Goal: Task Accomplishment & Management: Complete application form

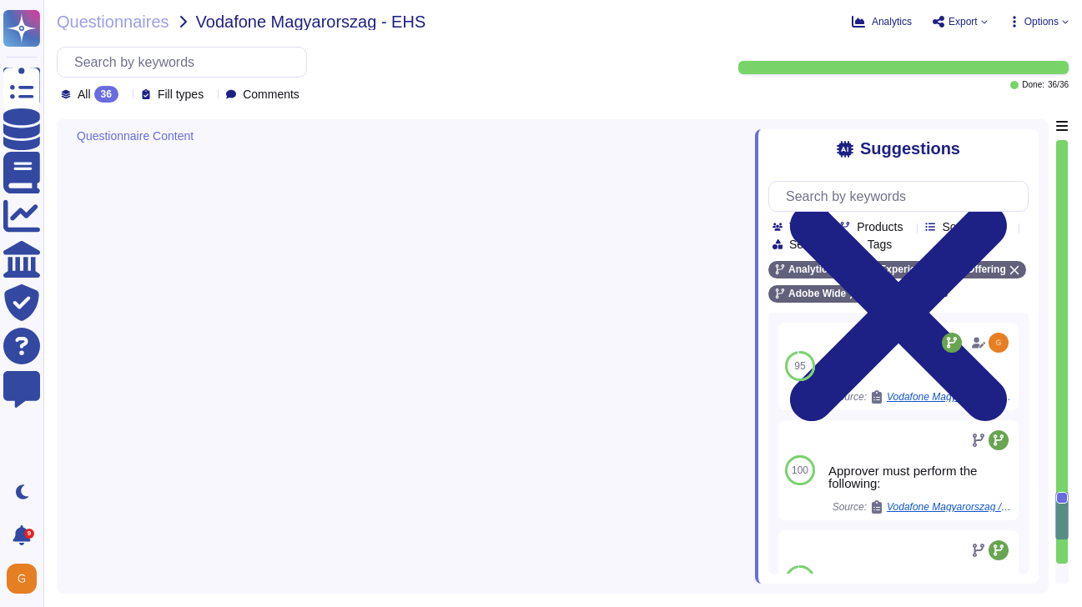
type textarea "N/A"
type textarea "Yes"
type textarea "All other employees, contractors, vendor-workers etc must go through an explici…"
type textarea "Level 2"
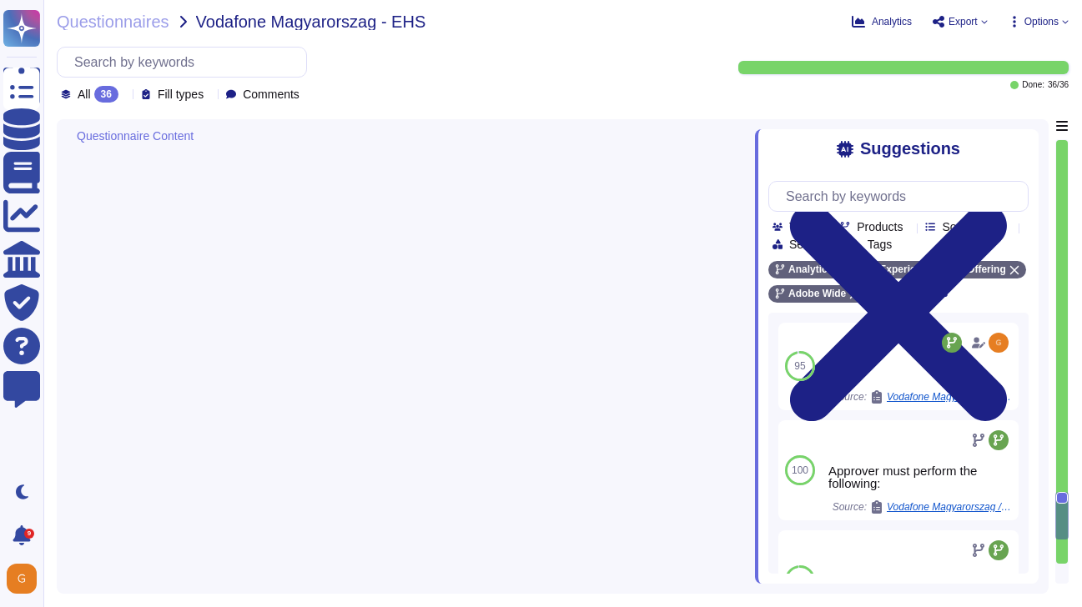
type textarea "Policy Module Admin; Ensures that approval occurs."
type textarea "Yes"
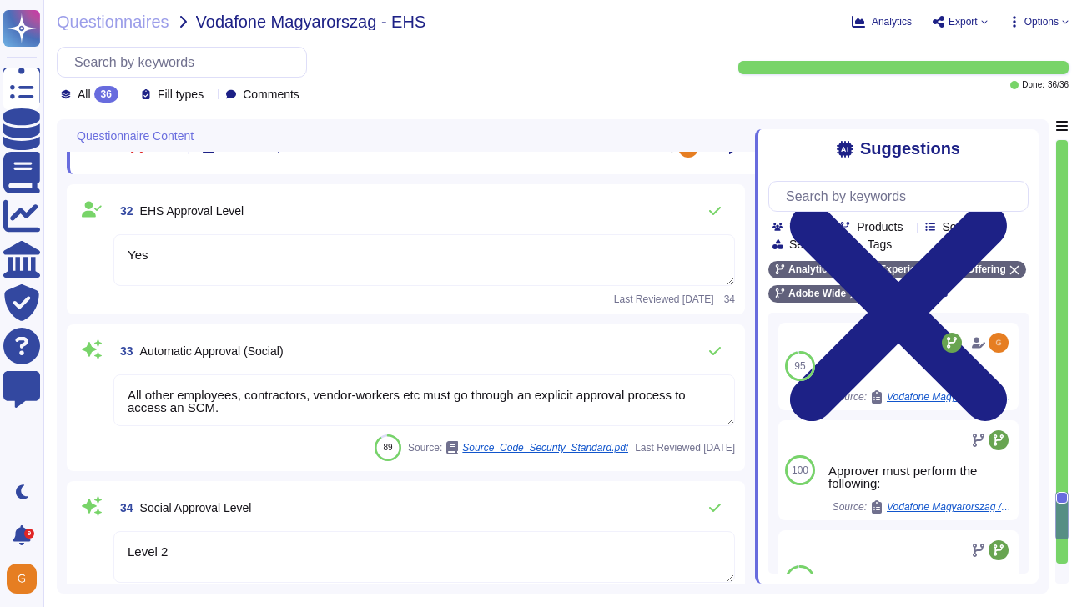
click at [290, 275] on textarea "Yes" at bounding box center [423, 260] width 621 height 52
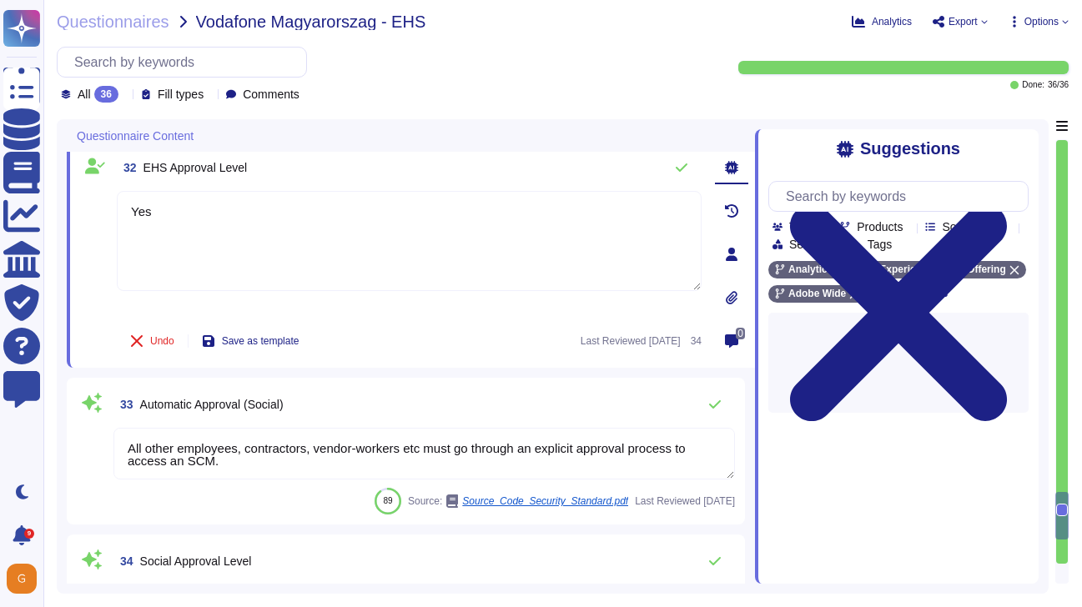
drag, startPoint x: 206, startPoint y: 227, endPoint x: 88, endPoint y: 218, distance: 118.0
click at [88, 218] on div "32 EHS Approval Level Yes Undo Save as template Last Reviewed [DATE] 34" at bounding box center [390, 254] width 621 height 207
type textarea "Y"
type textarea "N/A"
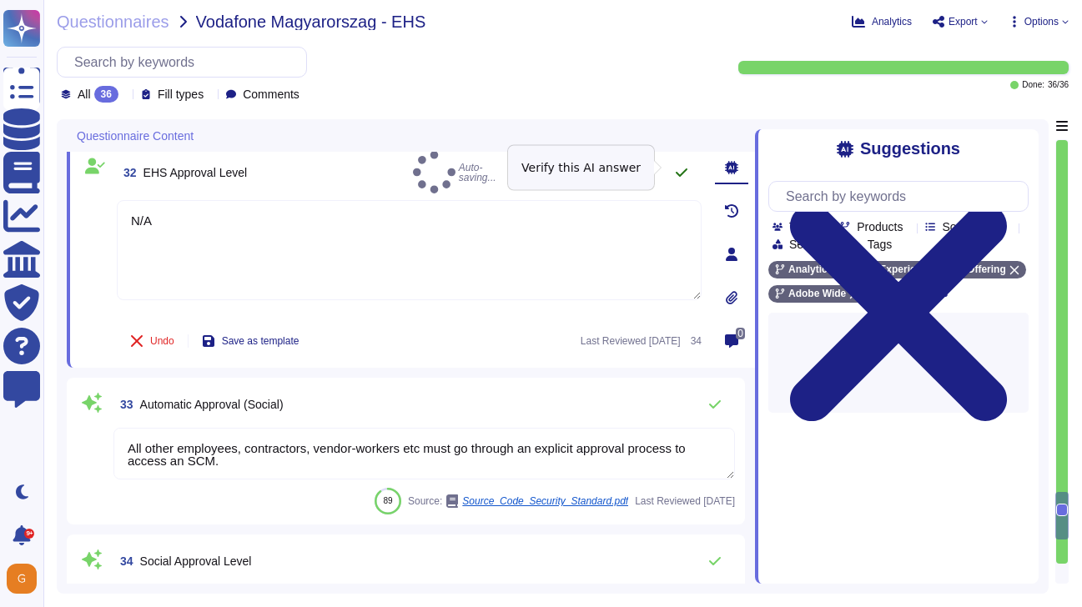
click at [681, 166] on icon at bounding box center [681, 172] width 13 height 13
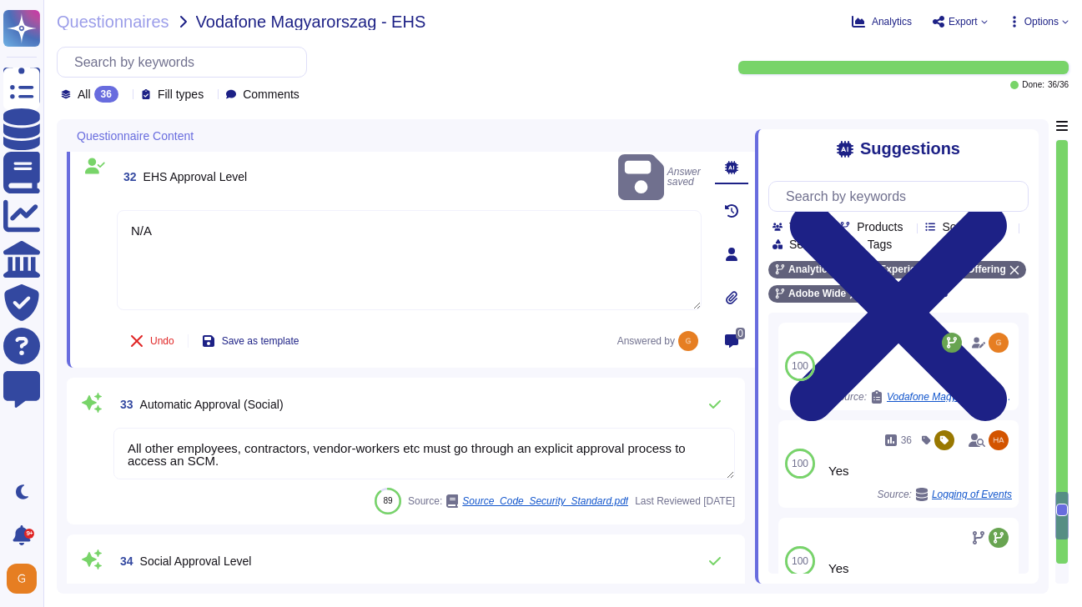
click at [237, 466] on textarea "All other employees, contractors, vendor-workers etc must go through an explici…" at bounding box center [423, 454] width 621 height 52
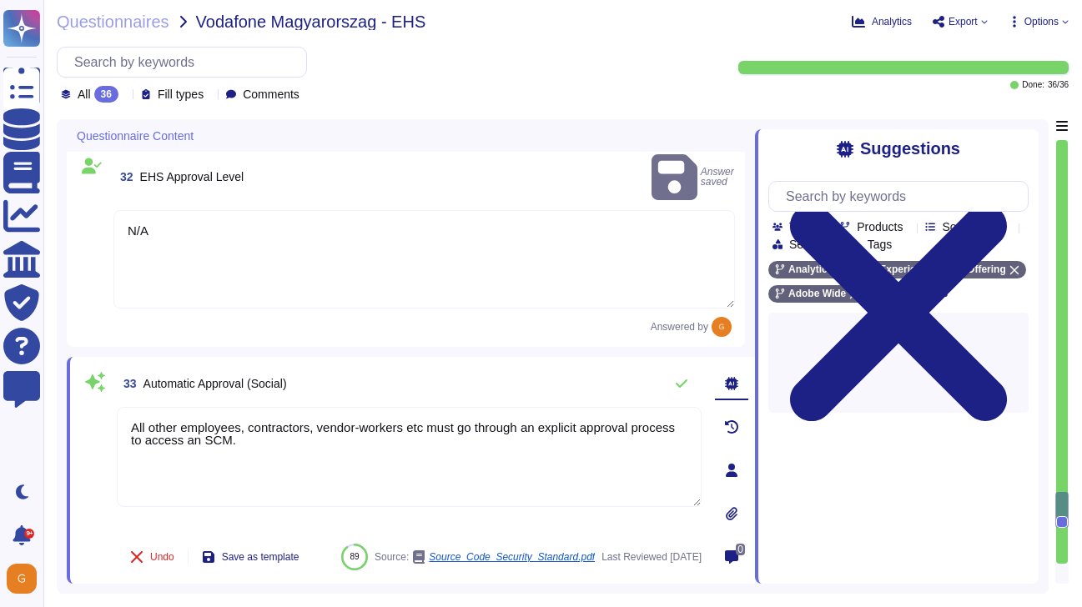
drag, startPoint x: 303, startPoint y: 424, endPoint x: 63, endPoint y: 385, distance: 242.6
click at [63, 385] on div "Questionnaire Content 30 Social Approval Level N/A Answered by 31 Approval (EHS…" at bounding box center [553, 356] width 992 height 475
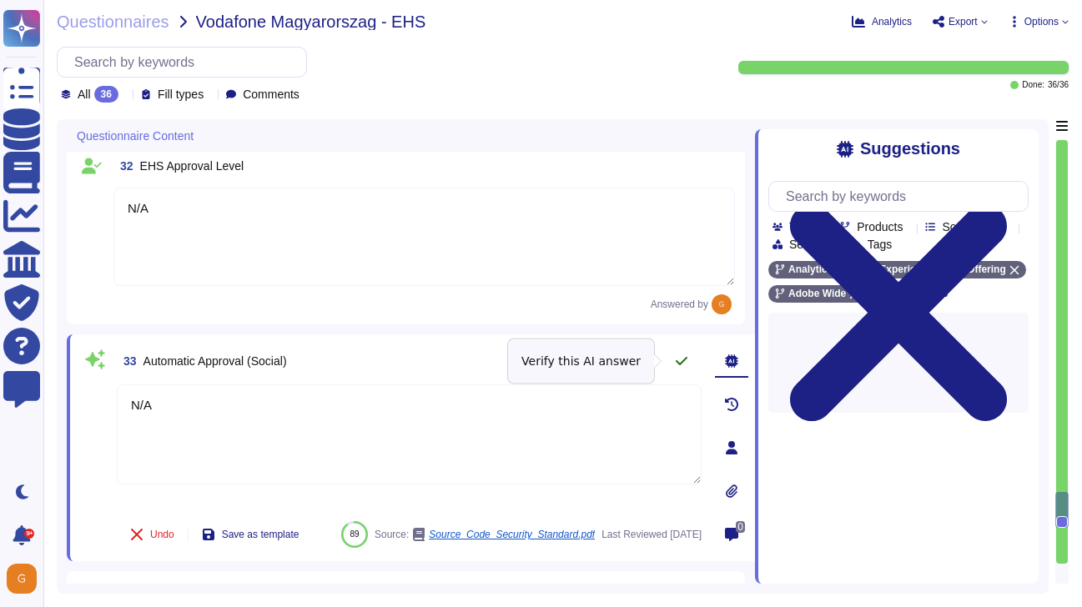
type textarea "N/A"
click at [687, 360] on icon at bounding box center [681, 361] width 13 height 13
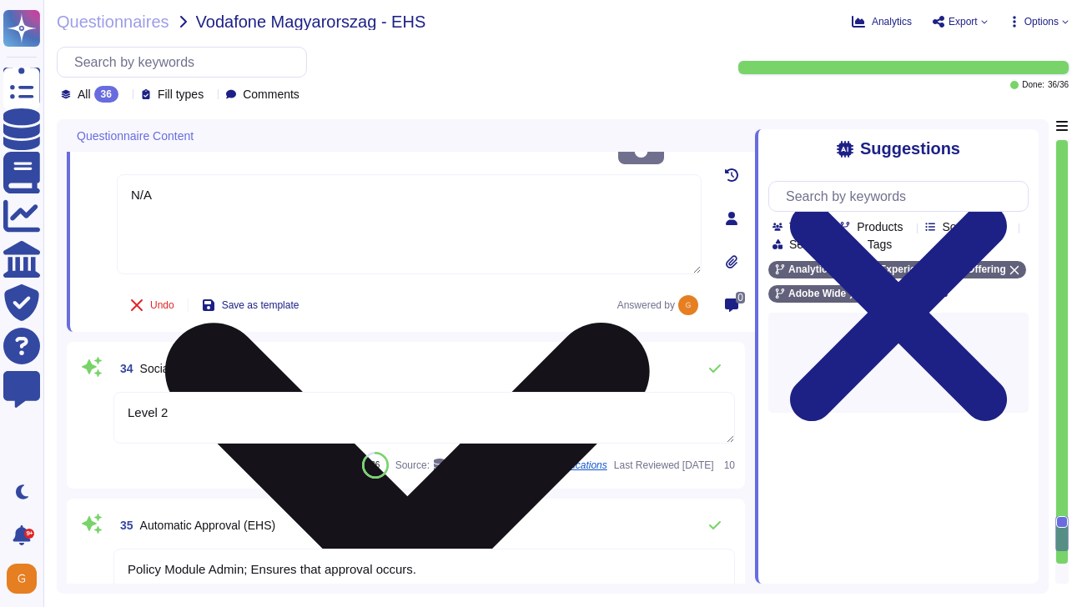
scroll to position [5762, 0]
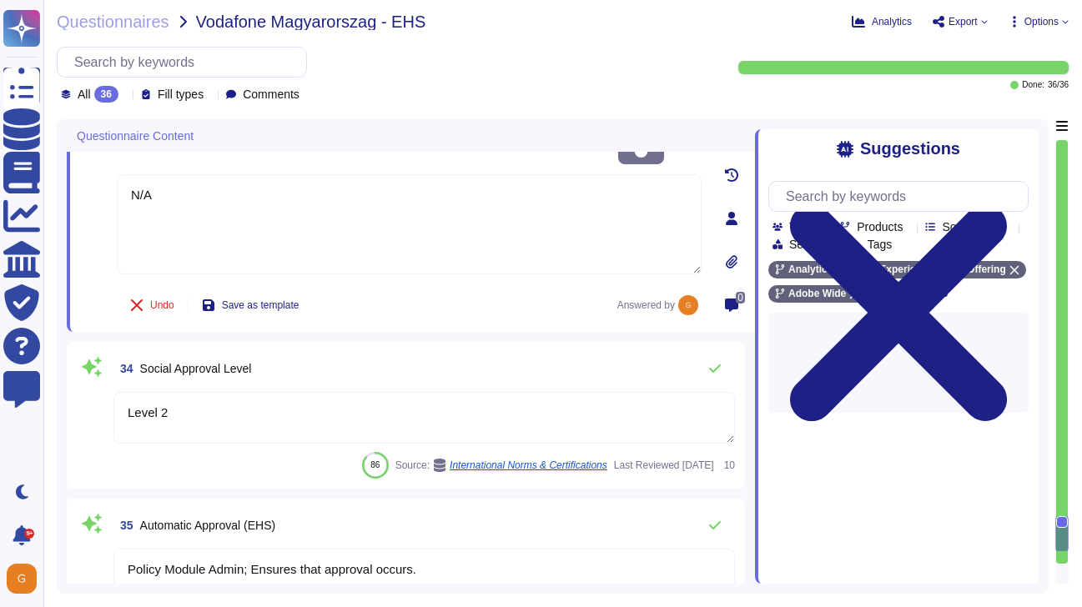
click at [324, 397] on textarea "Level 2" at bounding box center [423, 418] width 621 height 52
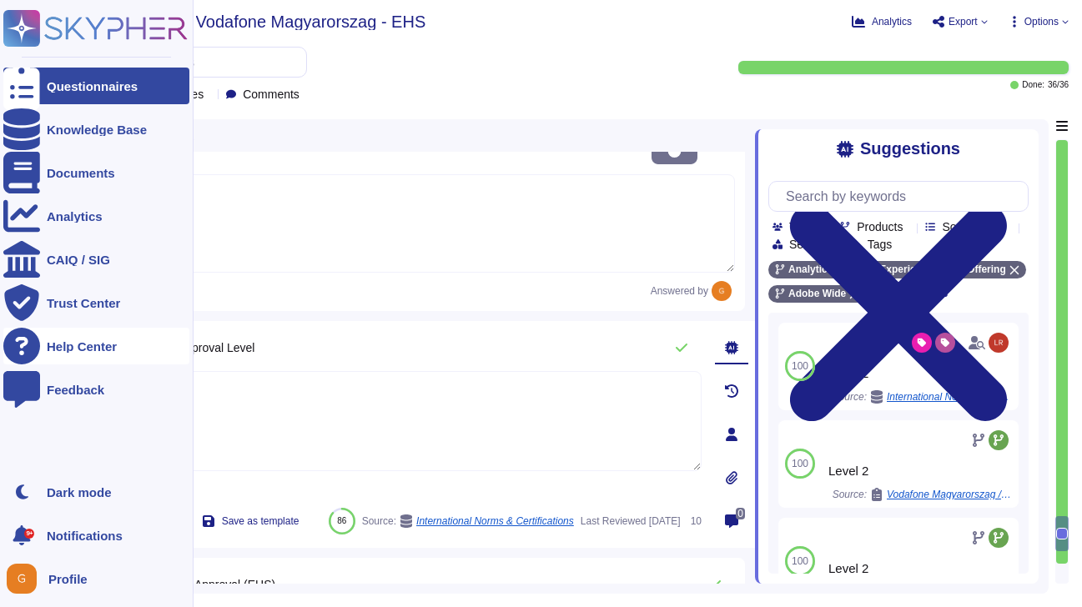
drag, startPoint x: 324, startPoint y: 397, endPoint x: 25, endPoint y: 347, distance: 303.6
click at [25, 347] on div "Questionnaires Knowledge Base Documents Analytics CAIQ / SIG Trust Center Help …" at bounding box center [541, 303] width 1082 height 607
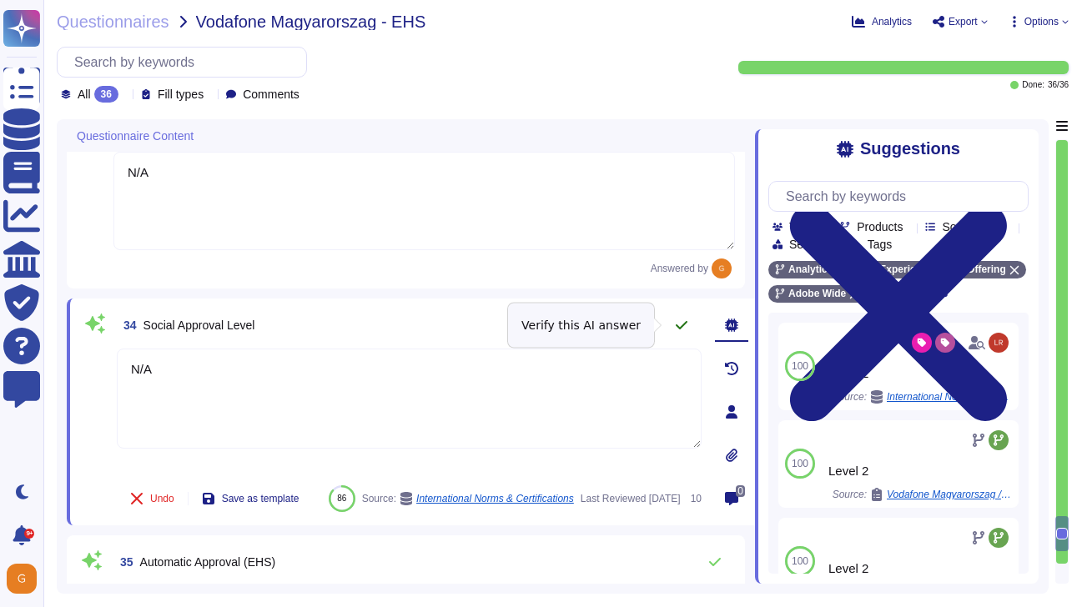
type textarea "N/A"
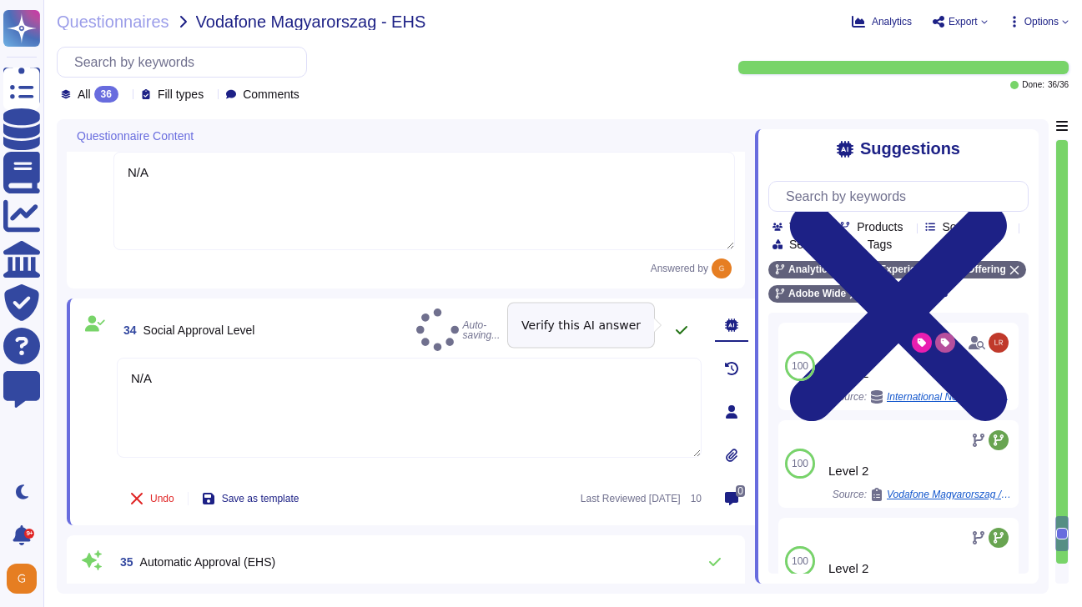
click at [686, 325] on icon at bounding box center [681, 330] width 13 height 13
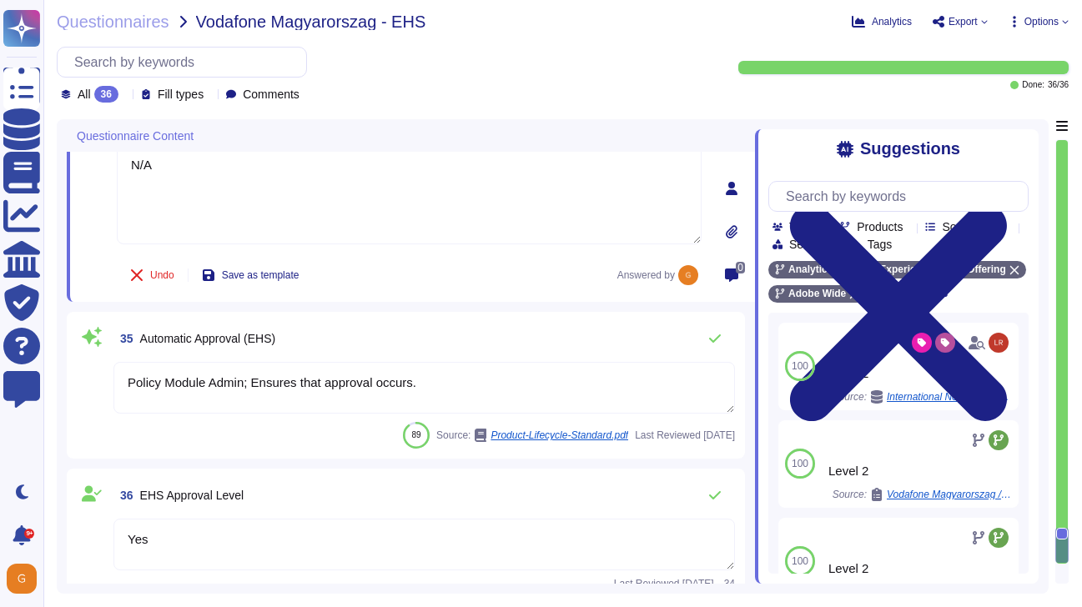
scroll to position [5990, 0]
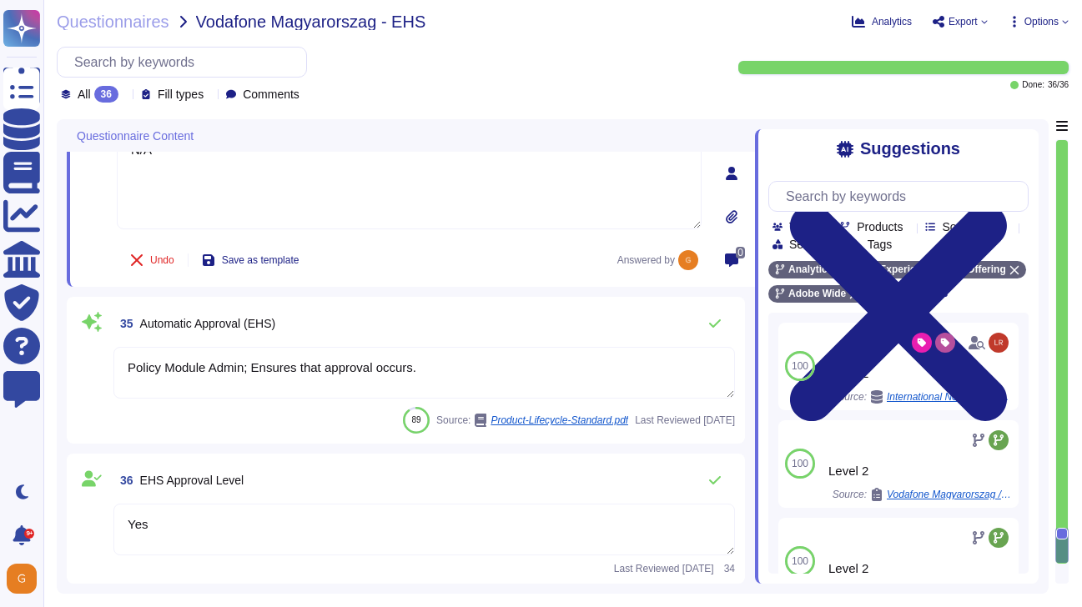
click at [449, 368] on textarea "Policy Module Admin; Ensures that approval occurs." at bounding box center [423, 373] width 621 height 52
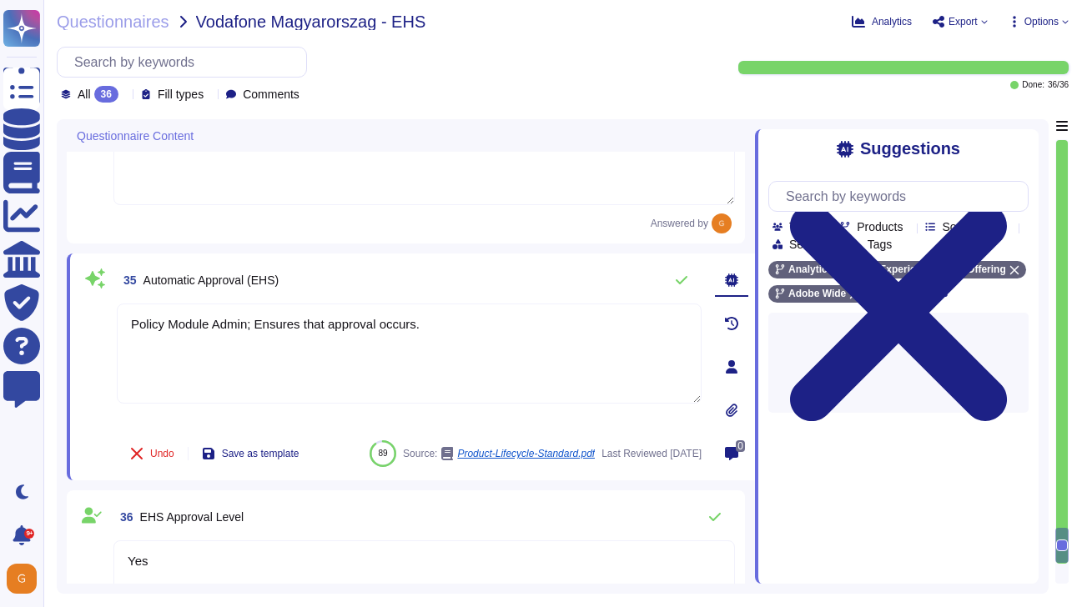
drag, startPoint x: 427, startPoint y: 326, endPoint x: 83, endPoint y: 322, distance: 343.7
click at [83, 322] on div "35 Automatic Approval (EHS) Policy Module Admin; Ensures that approval occurs. …" at bounding box center [390, 367] width 621 height 207
type textarea "N/A"
click at [684, 281] on icon at bounding box center [681, 280] width 13 height 13
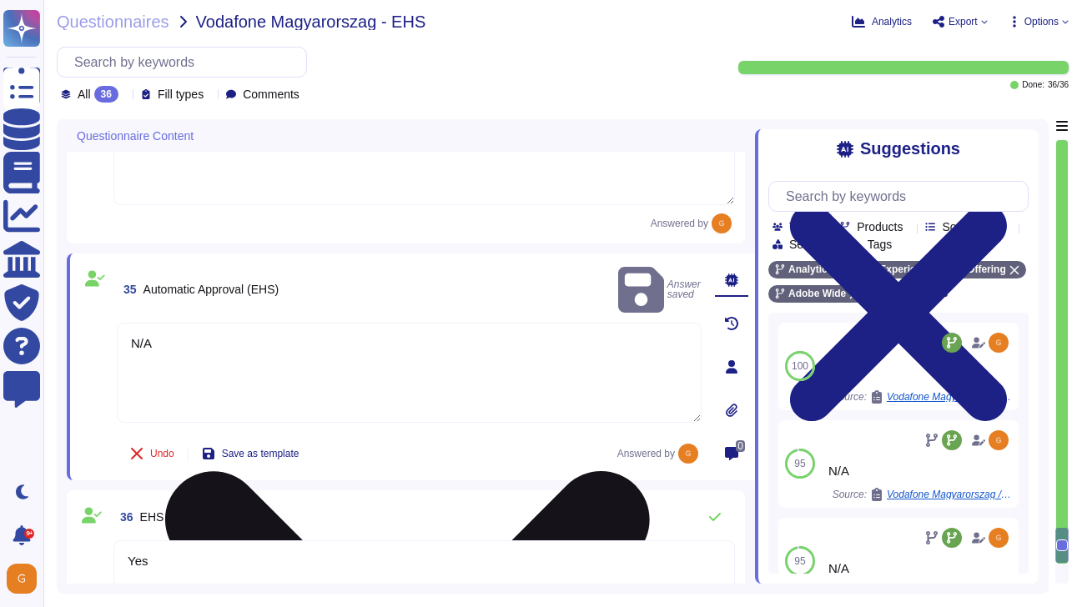
scroll to position [6027, 0]
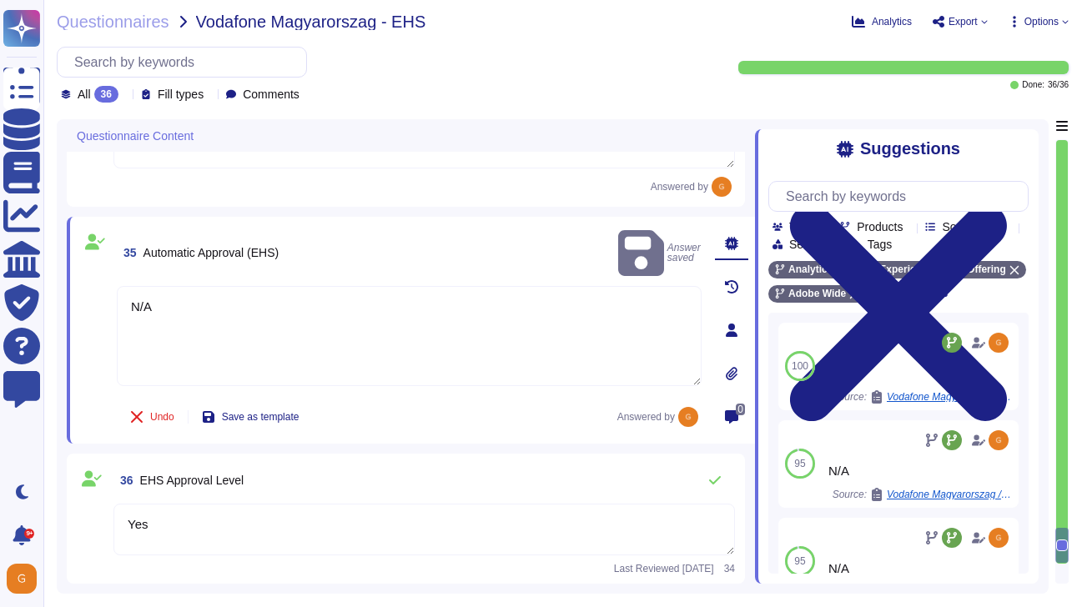
click at [204, 527] on textarea "Yes" at bounding box center [423, 530] width 621 height 52
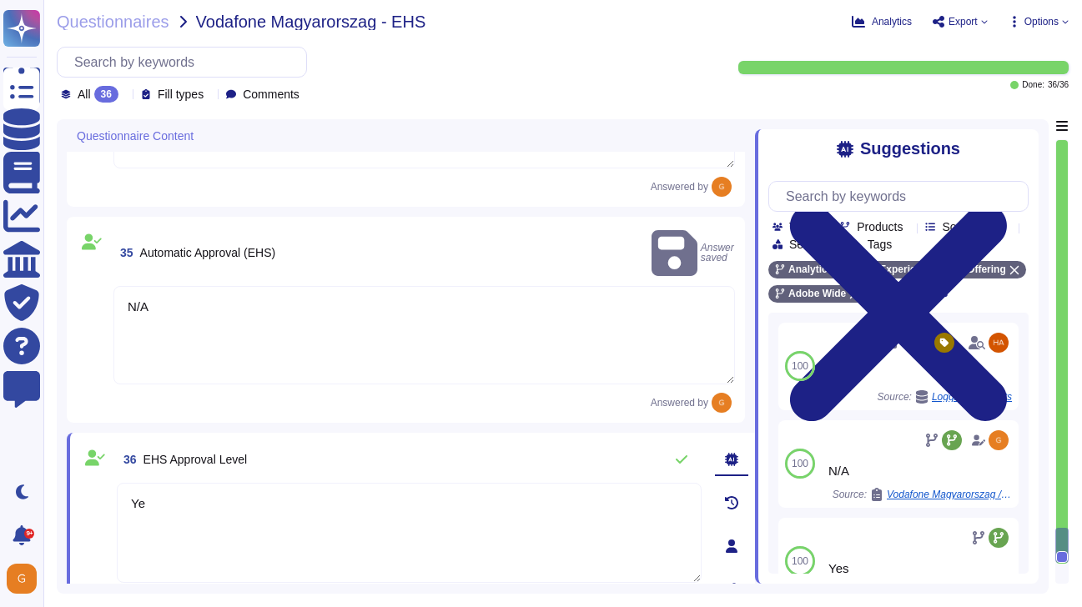
type textarea "Y"
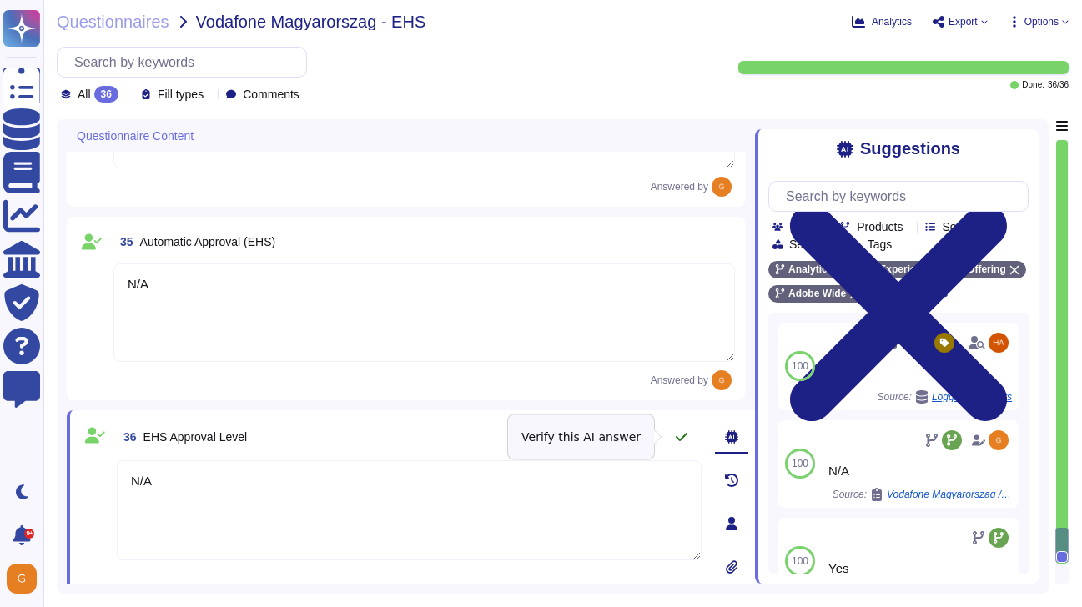
type textarea "N/A"
click at [677, 435] on icon at bounding box center [681, 436] width 13 height 13
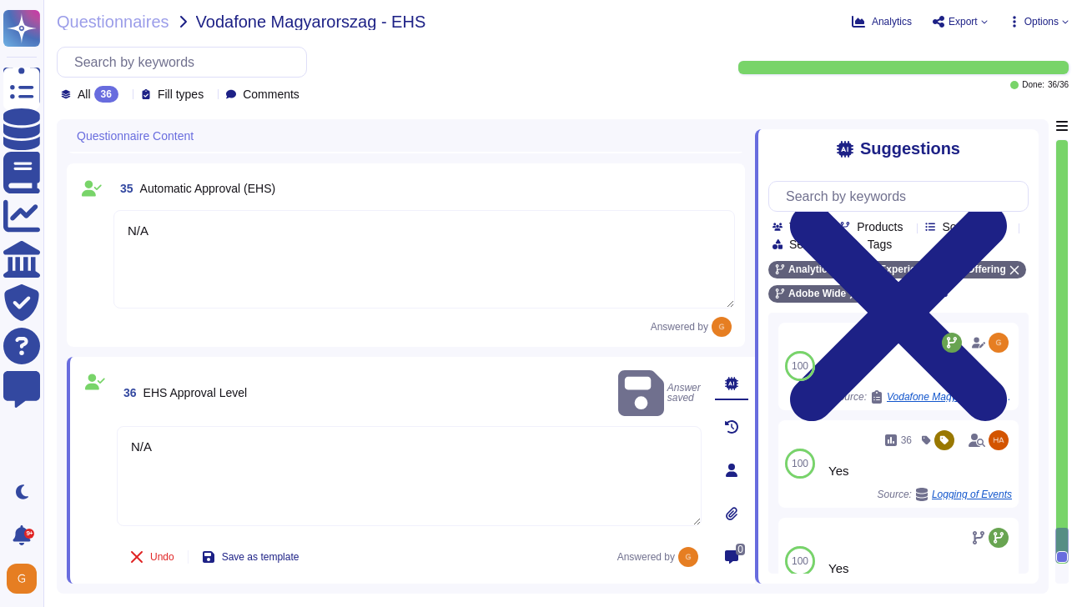
type textarea "N/A"
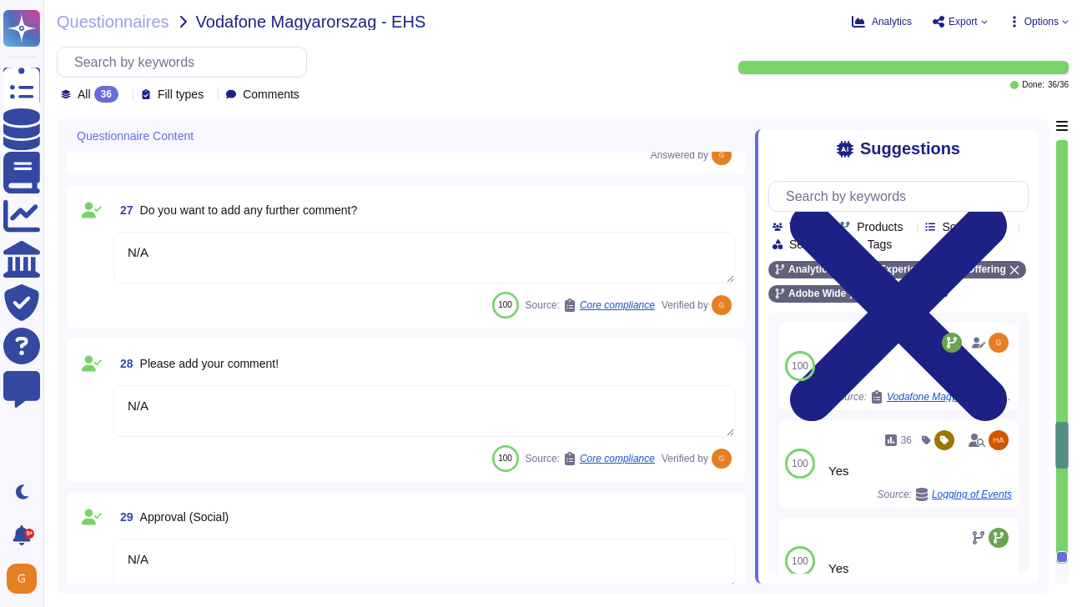
type textarea "N/A"
type textarea "Adobe has an established Enterprise-wide Risk Management process used by manage…"
type textarea "The specific nature and scope of the report that Adobe typically seeks includes…"
type textarea "Yes, please see: [URL][DOMAIN_NAME]"
type textarea "N/A"
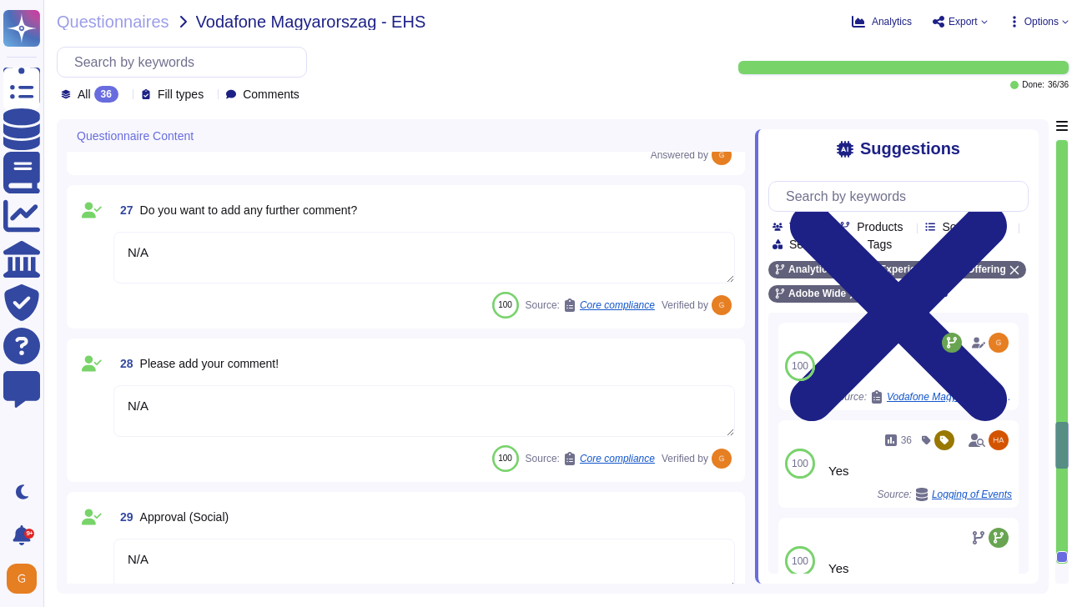
type textarea "N/A"
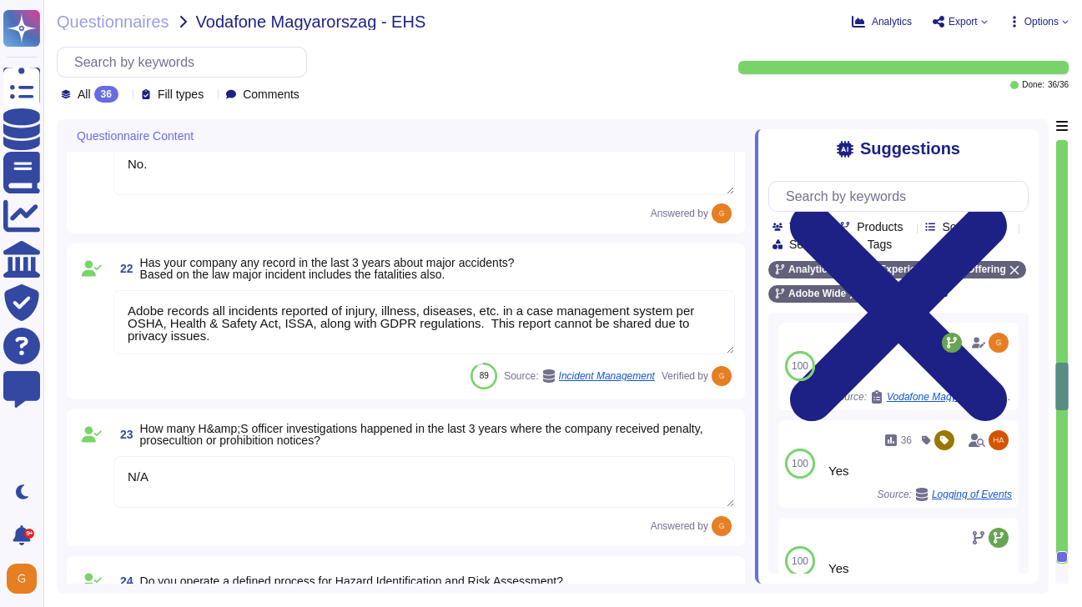
type textarea "No."
type textarea "Adobe records all incidents reported of injury, illness, diseases, etc. in a ca…"
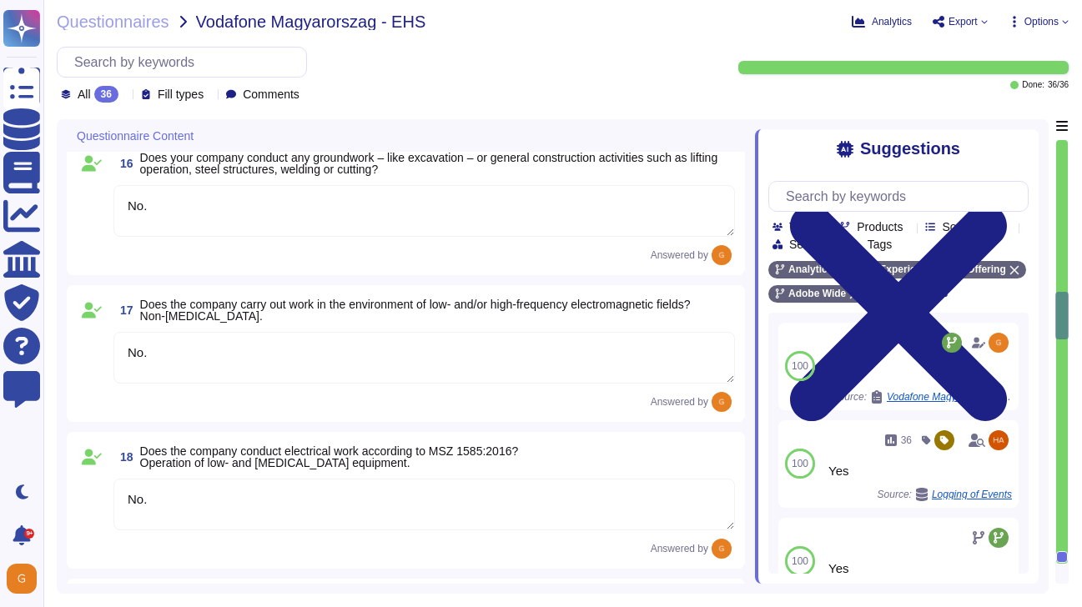
type textarea "N/A"
type textarea "No"
type textarea "No."
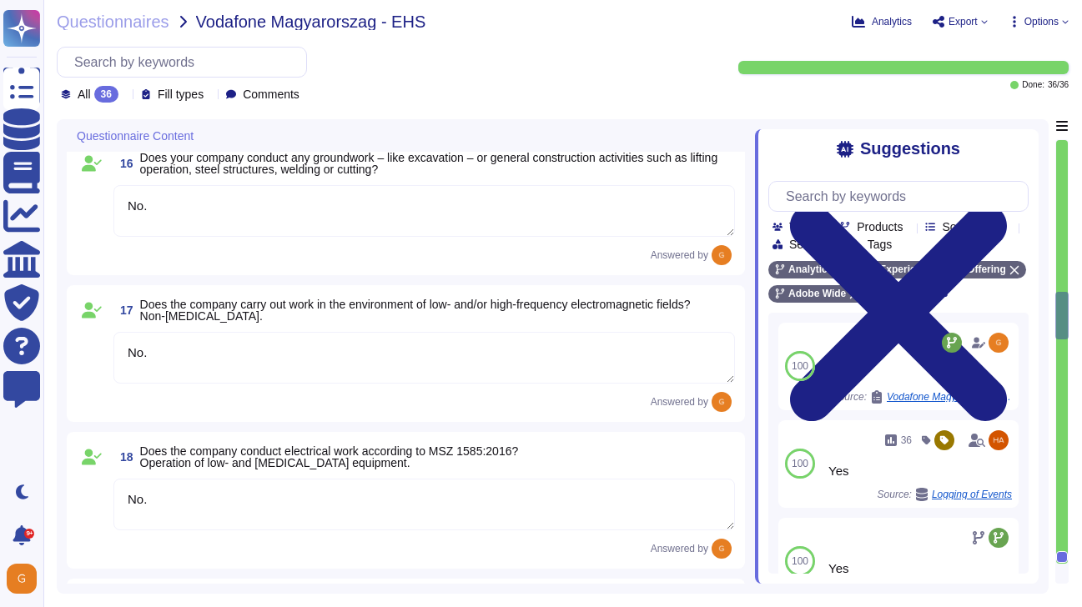
type textarea "No."
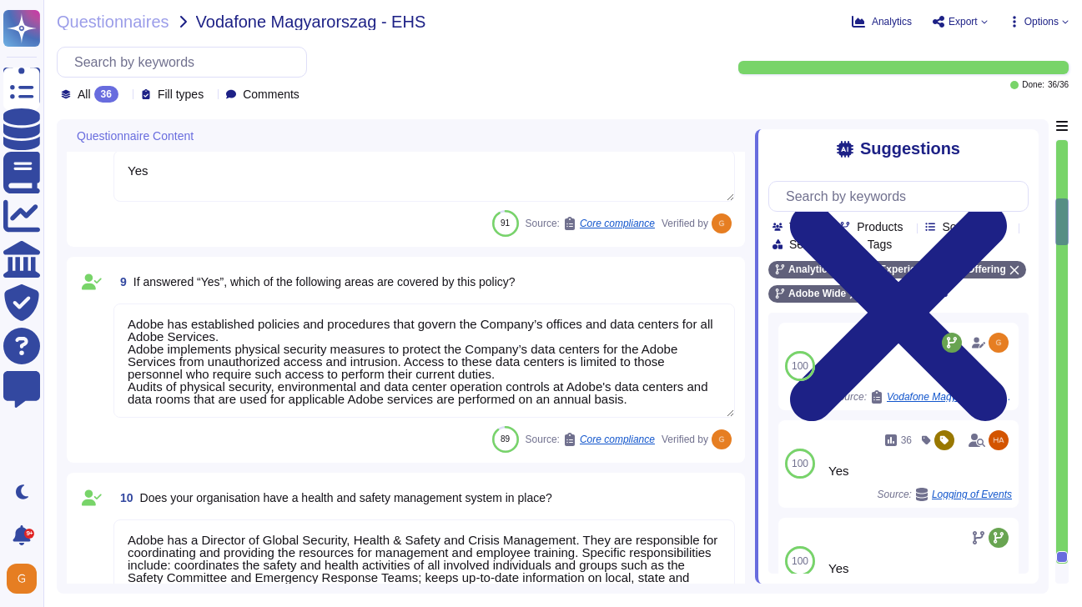
type textarea "N/A"
type textarea "Adobe has a Director of Global Security, Health & Safety and Crisis Management.…"
type textarea "All of our information, including current white papers, SOC2 reports, pen test …"
type textarea "Yes"
type textarea "Adobe has established policies and procedures that govern the Company’s offices…"
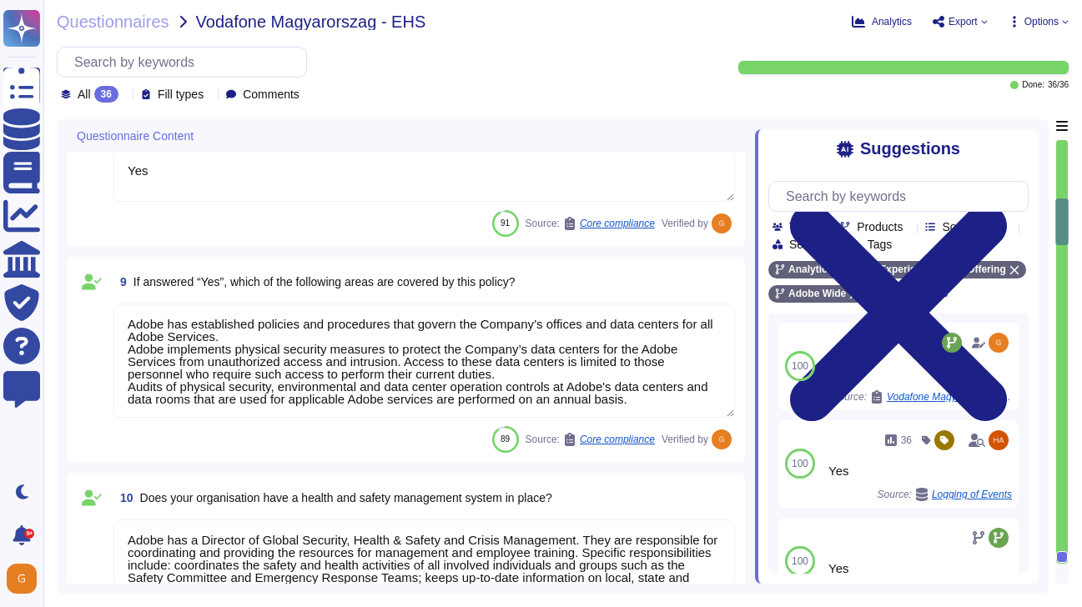
type textarea "Adobe has a Director of Global Security, Health & Safety and Crisis Management.…"
type textarea "Listing of standards, certifications and/or regulations that Adobe products and…"
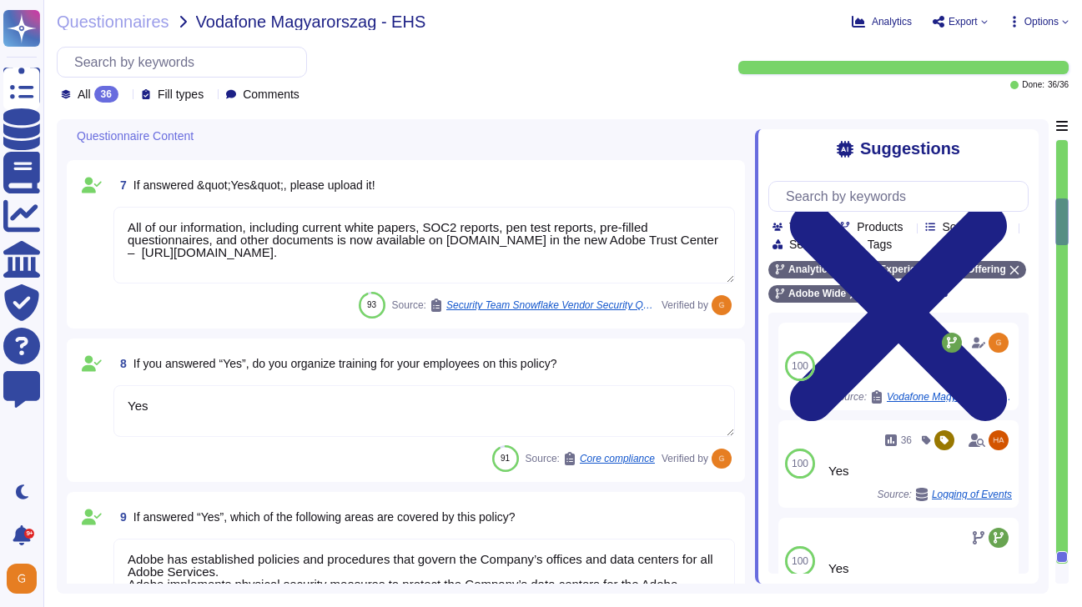
scroll to position [13, 0]
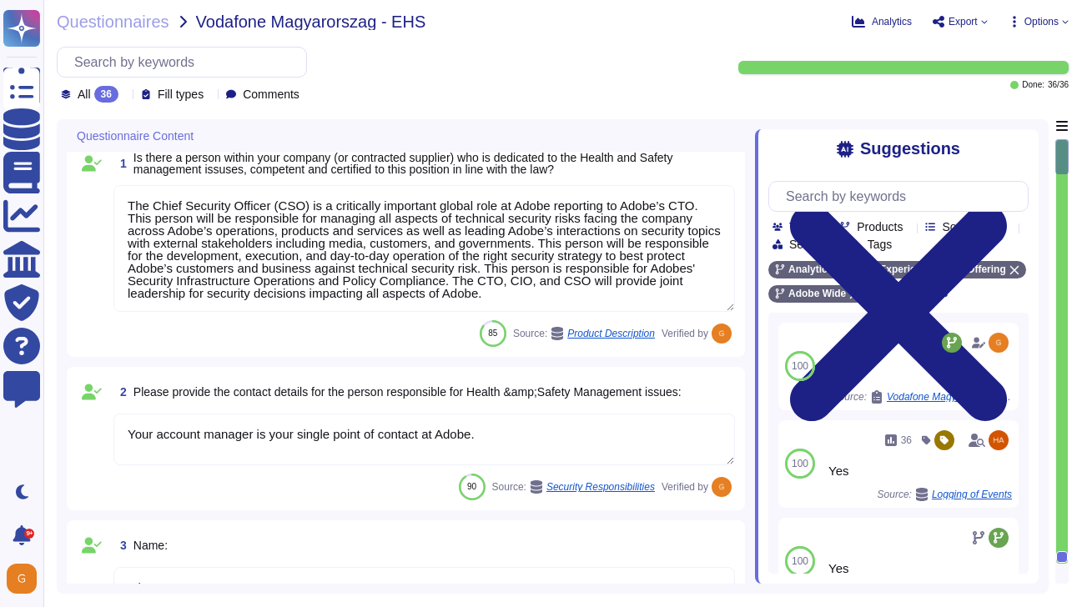
type textarea "The Chief Security Officer (CSO) is a critically important global role at Adobe…"
type textarea "Your account manager is your single point of contact at Adobe."
type textarea "N/A"
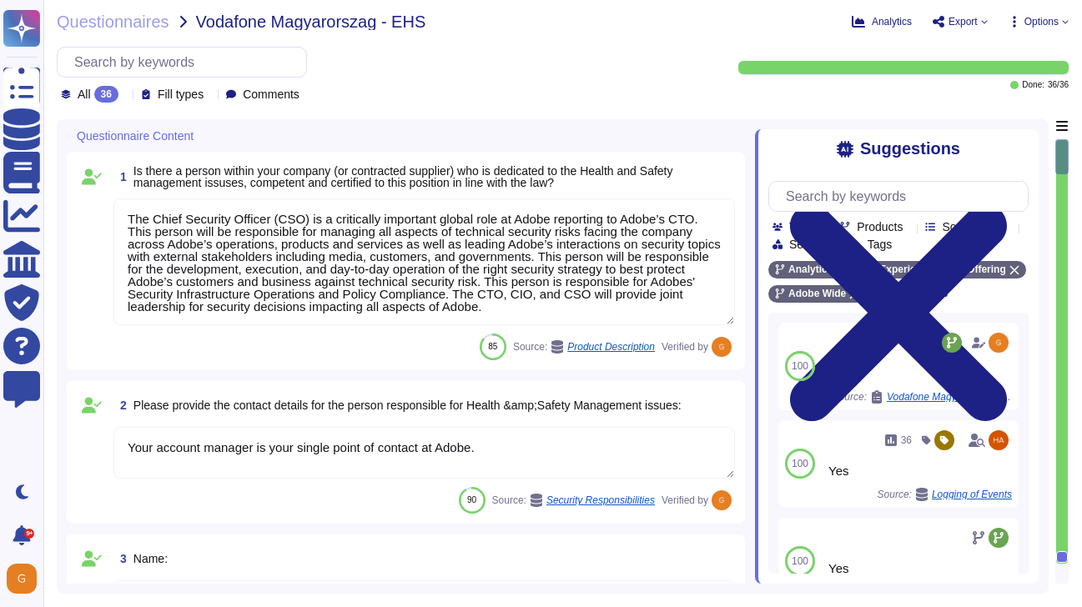
click at [1053, 28] on span "Options" at bounding box center [1038, 21] width 61 height 13
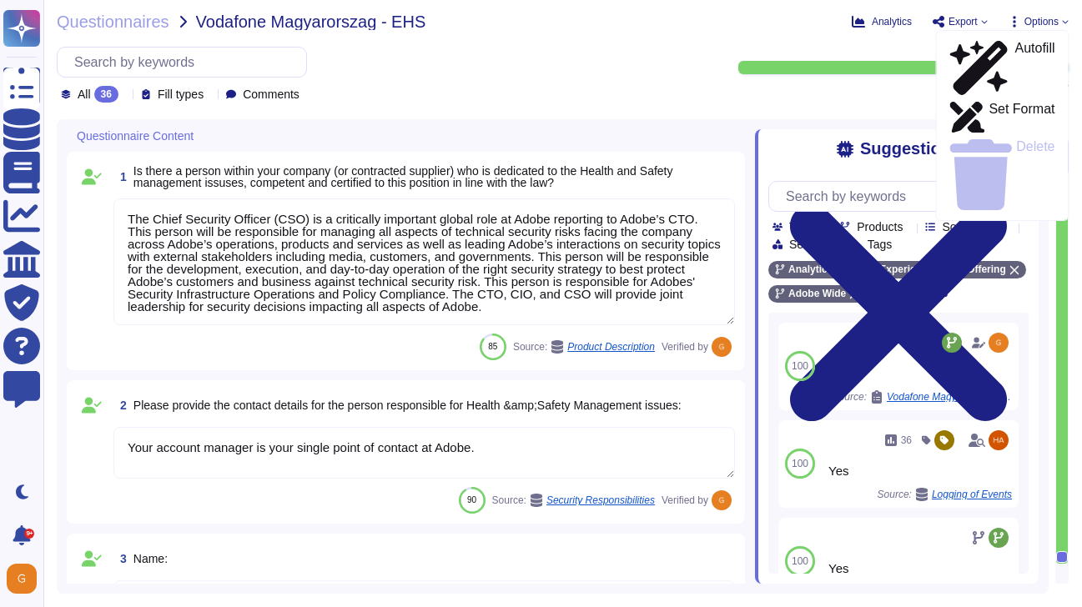
click at [974, 23] on span "Export" at bounding box center [962, 22] width 29 height 10
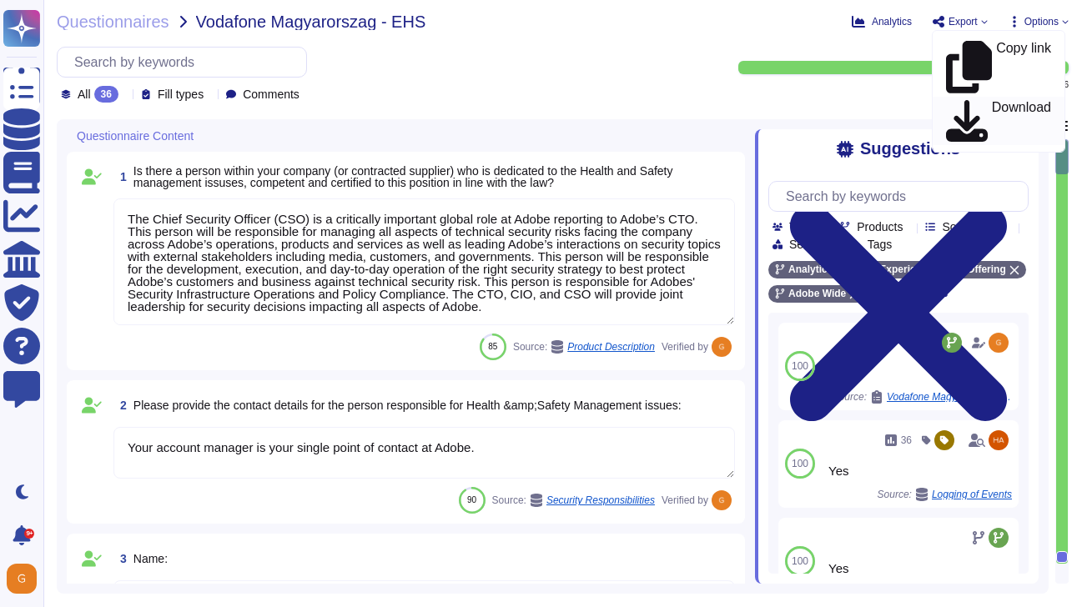
click at [992, 101] on p "Download" at bounding box center [1021, 121] width 59 height 41
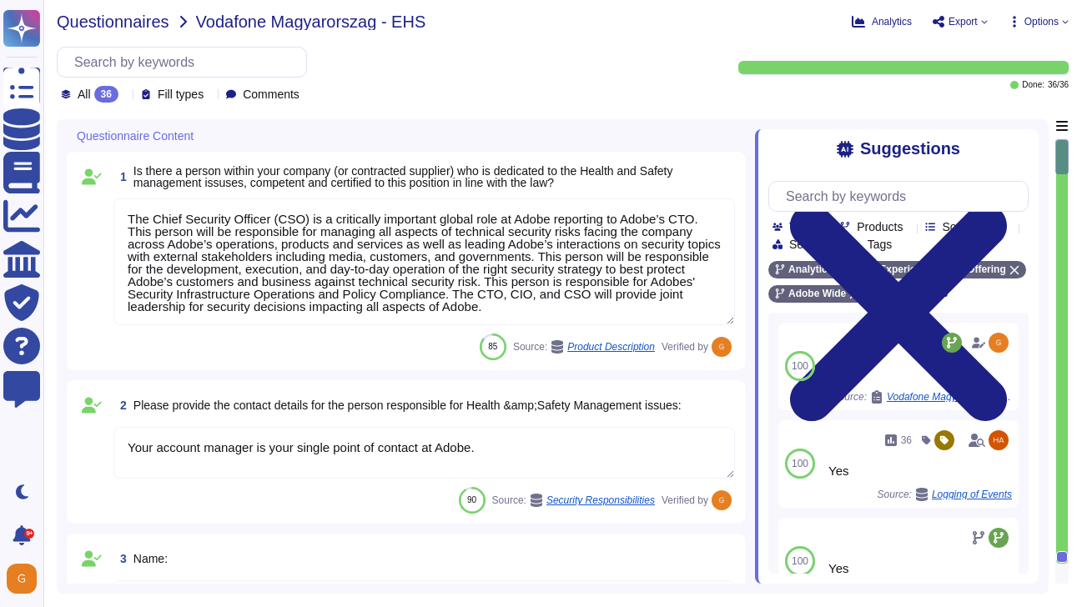
click at [153, 22] on span "Questionnaires" at bounding box center [113, 21] width 113 height 17
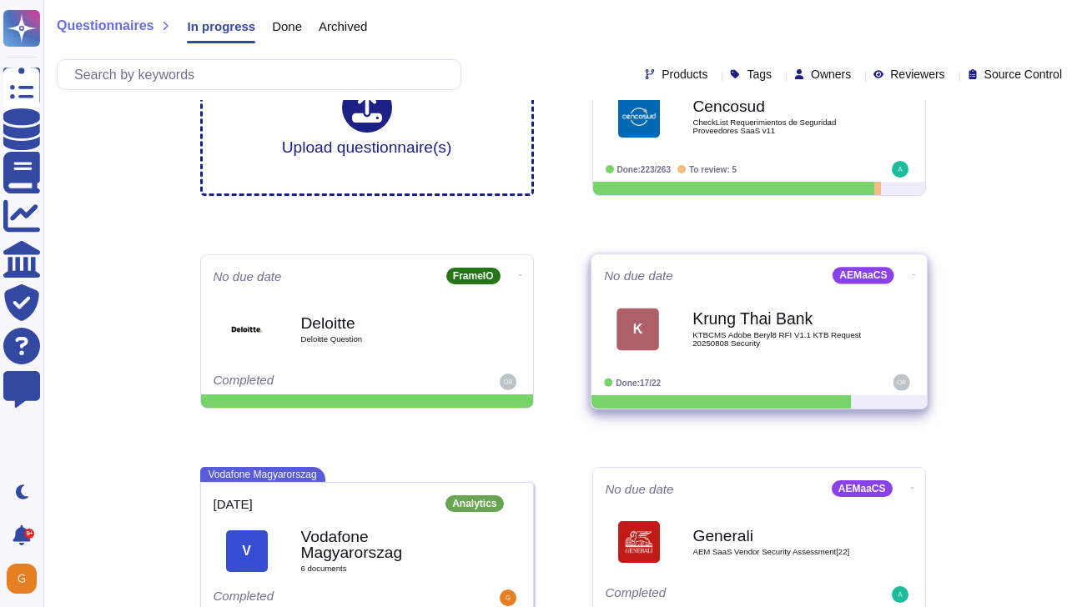
scroll to position [56, 0]
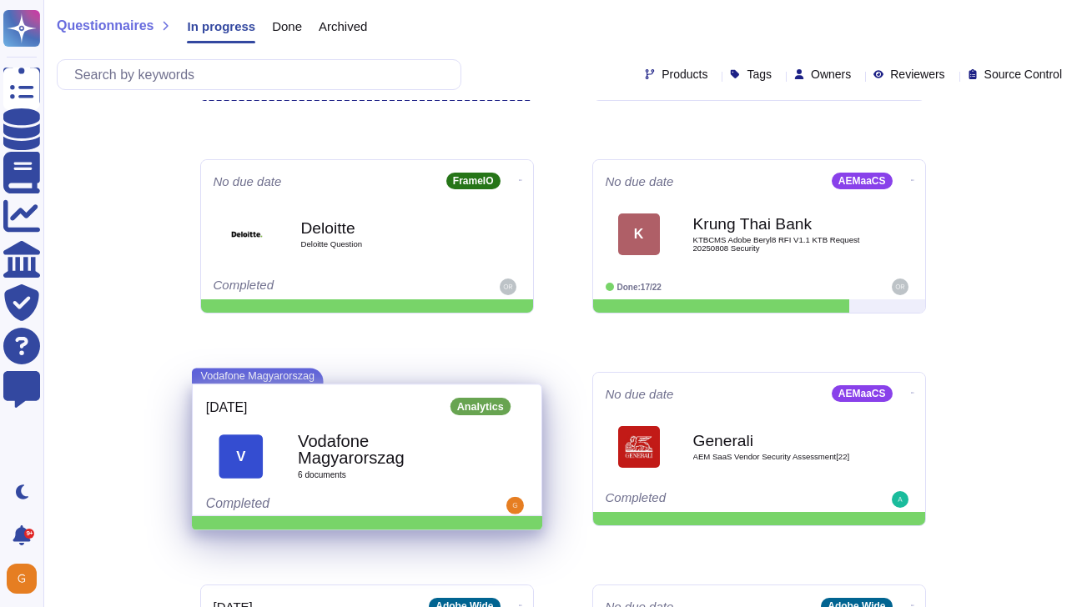
click at [365, 447] on b "Vodafone Magyarorszag" at bounding box center [385, 449] width 175 height 33
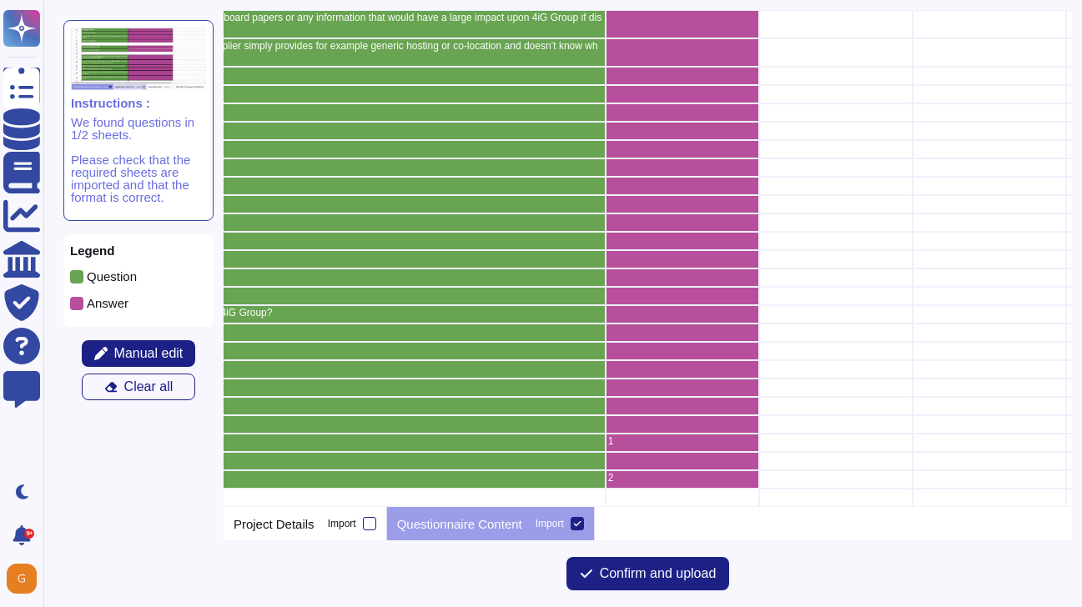
scroll to position [117, 1074]
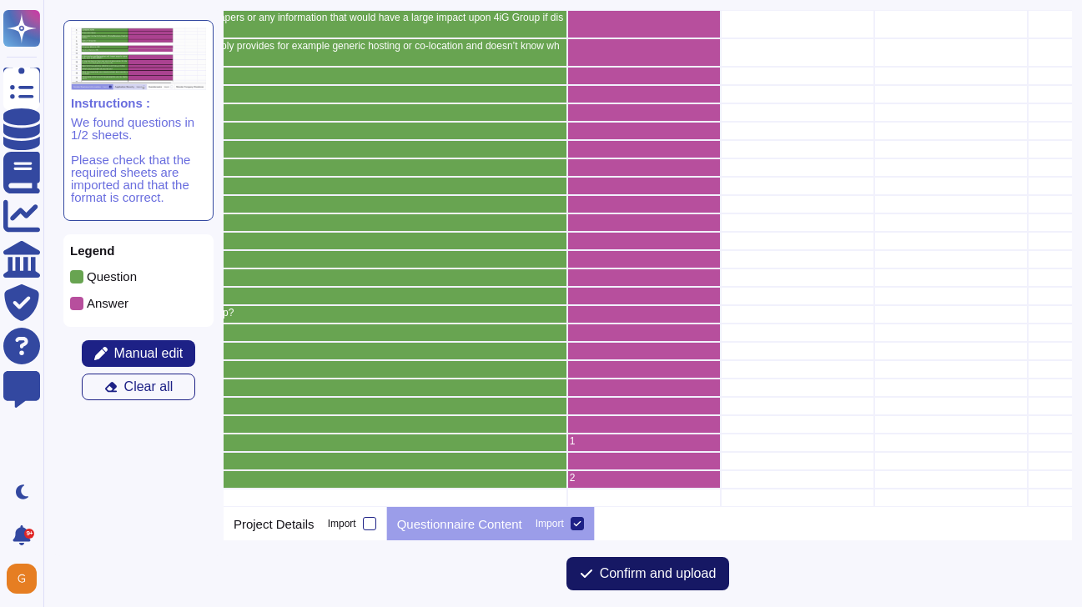
click at [655, 565] on button "Confirm and upload" at bounding box center [647, 573] width 163 height 33
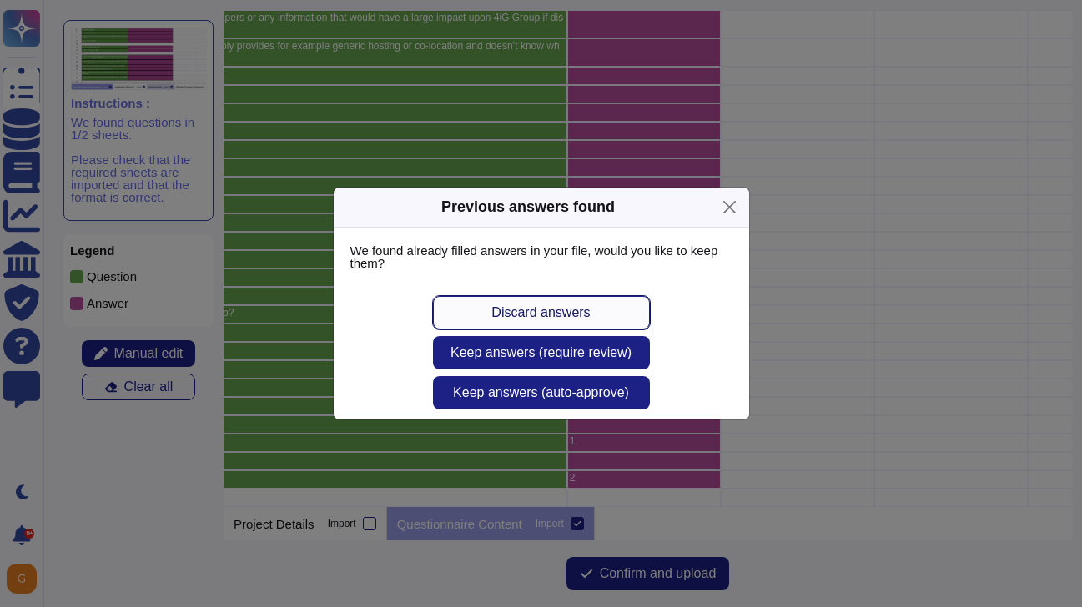
click at [580, 306] on span "Discard answers" at bounding box center [540, 312] width 98 height 13
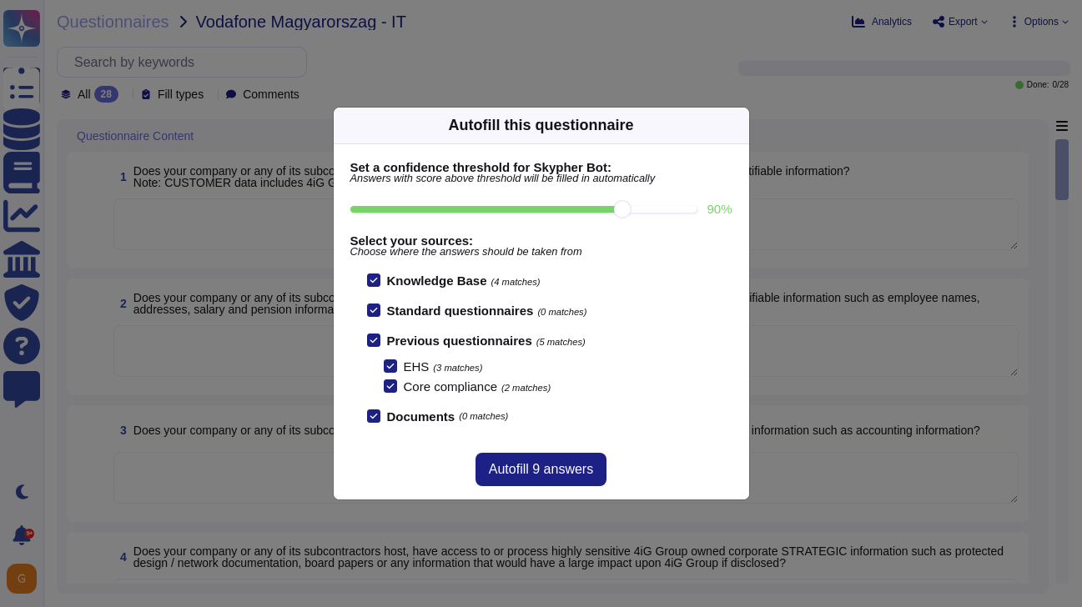
click at [643, 209] on input "90 %" at bounding box center [523, 209] width 347 height 7
click at [685, 209] on input "100 %" at bounding box center [520, 209] width 340 height 7
click at [542, 213] on input "80 %" at bounding box center [523, 209] width 347 height 7
type input "80"
click at [555, 465] on span "Autofill 27 answers" at bounding box center [541, 469] width 112 height 13
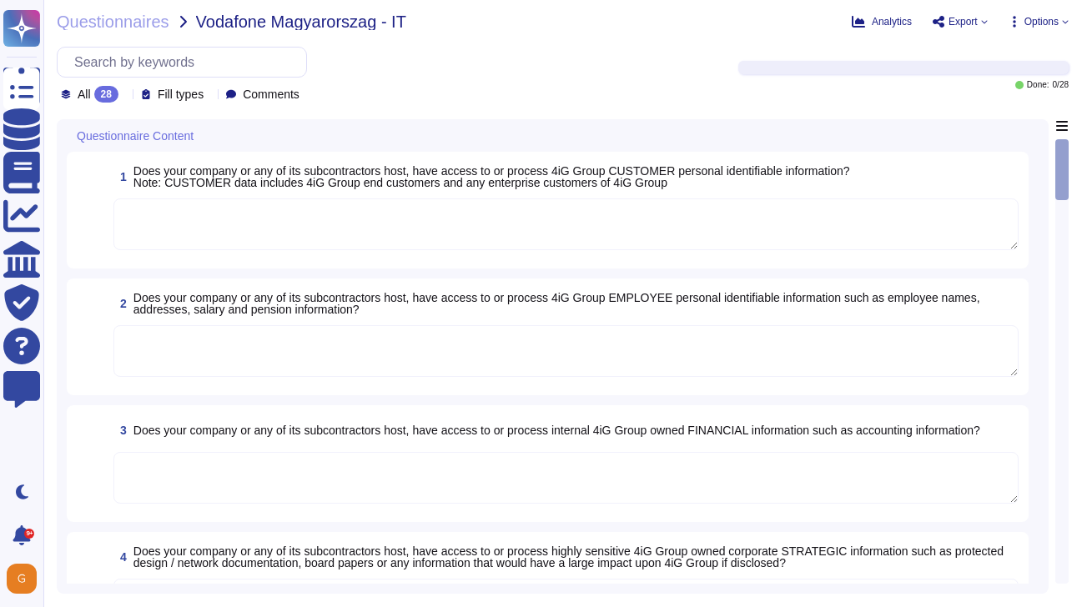
type textarea "Public Cloud hosting providers store all customer data but do not have logical …"
type textarea "When Adobe is providing software and services to an enterprise, Adobe is acting…"
type textarea "No"
type textarea "User licensing and identity data are stored in the [GEOGRAPHIC_DATA] (US-East a…"
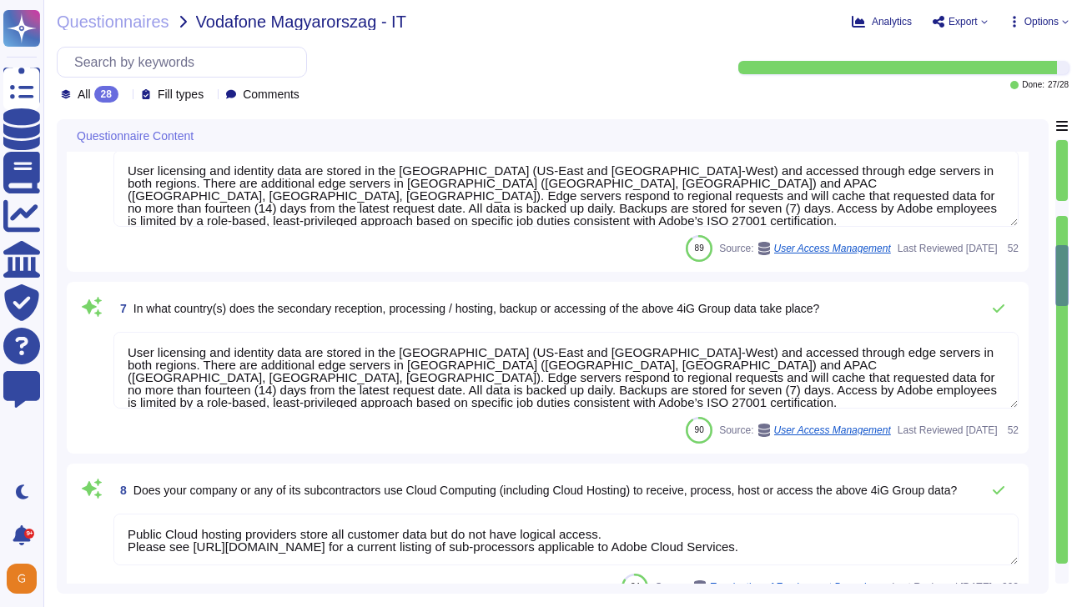
type textarea "User licensing and identity data are stored in the [GEOGRAPHIC_DATA] (US-East a…"
type textarea "Public Cloud hosting providers store all customer data but do not have logical …"
type textarea "Adobe does not offer any [DEMOGRAPHIC_DATA] services."
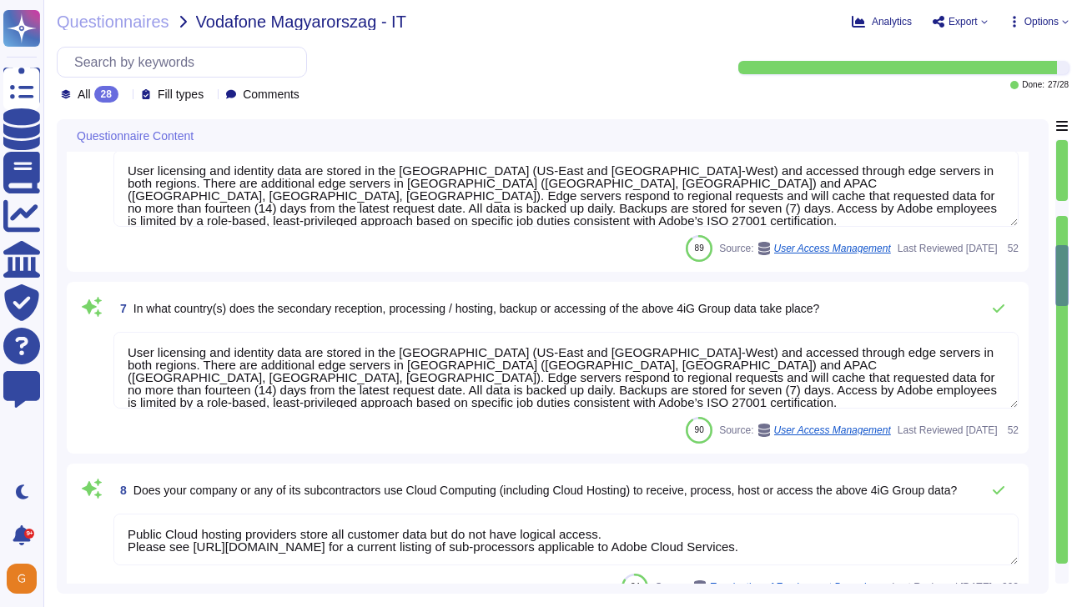
type textarea "Public Cloud hosting providers store all customer data but do not have logical …"
type textarea "To protect from the physical layer up, Adobe has implemented a foundational fra…"
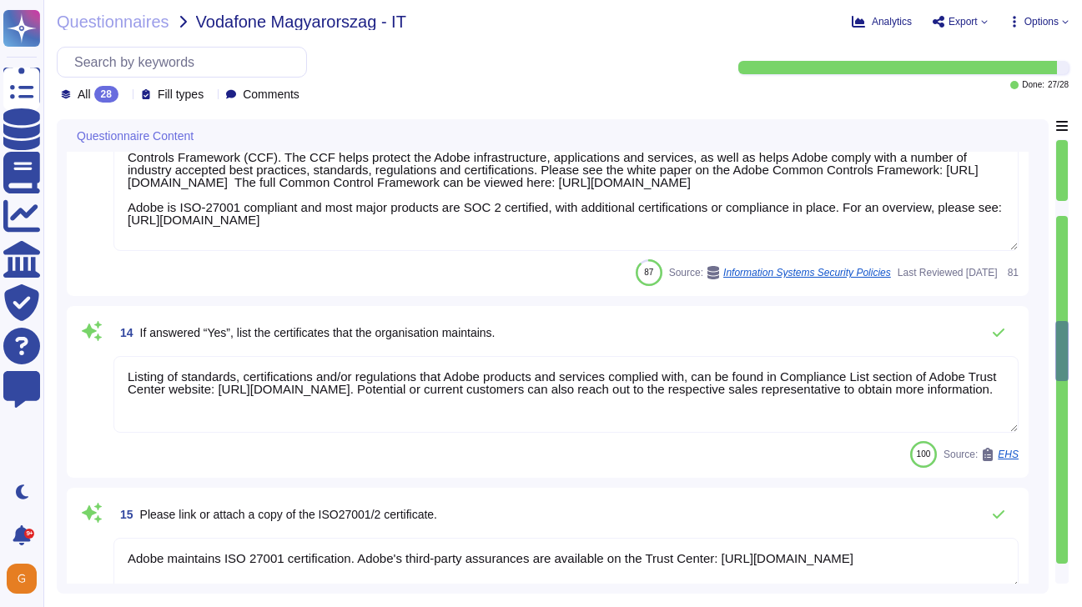
type textarea "Listing of standards, certifications and/or regulations that Adobe products and…"
type textarea "Adobe maintains ISO 27001 certification. Adobe's third-party assurances are ava…"
type textarea "Adobe performs internal readiness assessment and external audits periodically o…"
type textarea "As part of Adobe's commitment to the security of its products and services, Ado…"
type textarea "In alignment with ISO 27001, Adobe has developed a Risk Management program to m…"
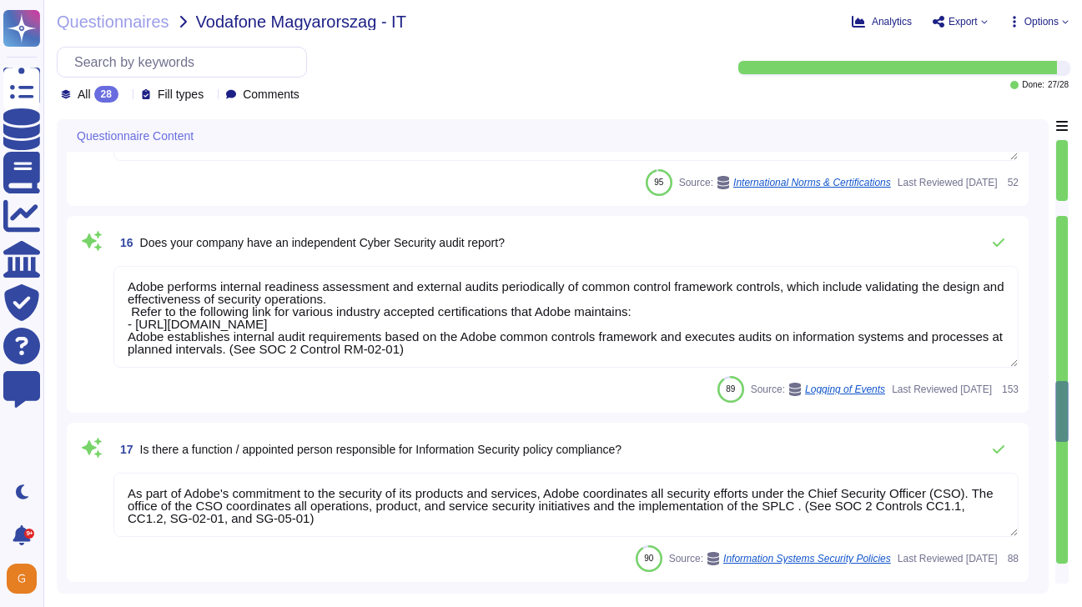
type textarea "All SOC reports dated after [DATE] are governed by SSAE 18. This includes Adobe…"
type textarea "Security and Privacy Policies and Standards are documented, reviewed annually, …"
type textarea "At Adobe, we have a robust Secure Product Lifecycle (SPLC) Process that include…"
type textarea "The Adobe Cyber Defense Center (ACDC) tracks all incidents to resolution. Adobe…"
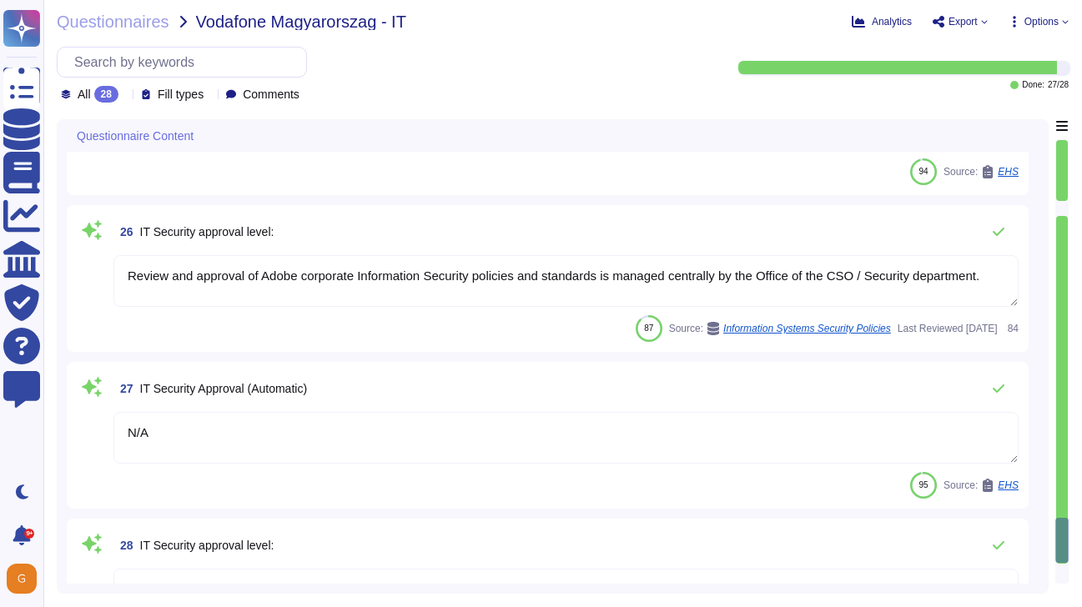
scroll to position [3958, 0]
type textarea "N/A"
type textarea "Review and approval of Adobe corporate Information Security policies and standa…"
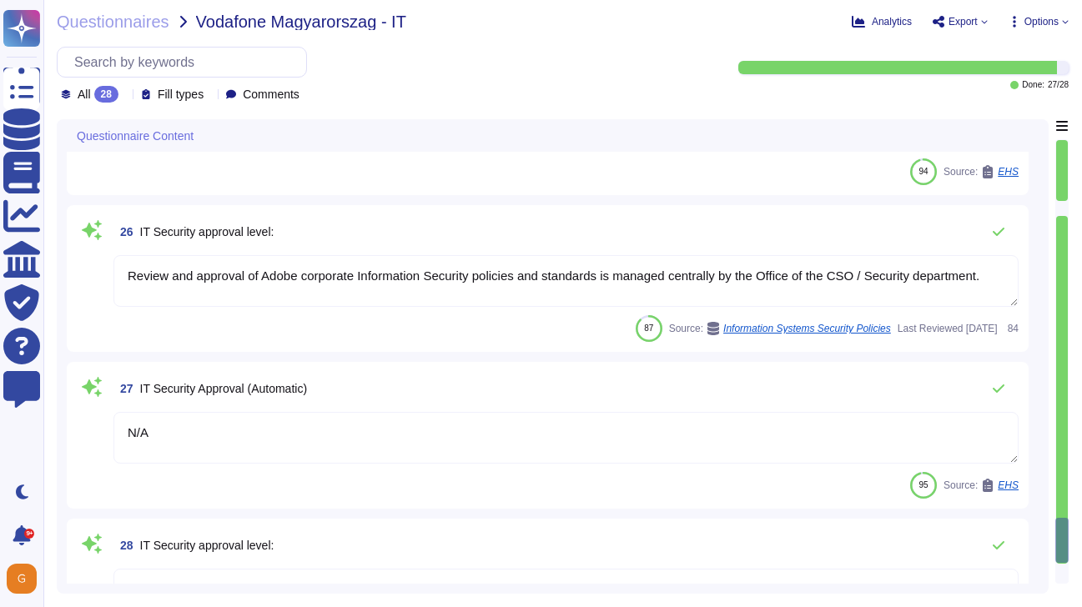
type textarea "N/A"
type textarea "Review and approval of Adobe corporate Information Security policies and standa…"
